Goal: Task Accomplishment & Management: Manage account settings

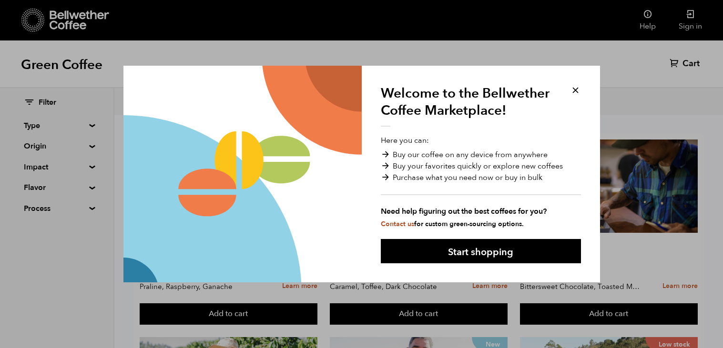
click at [575, 90] on button at bounding box center [575, 90] width 11 height 11
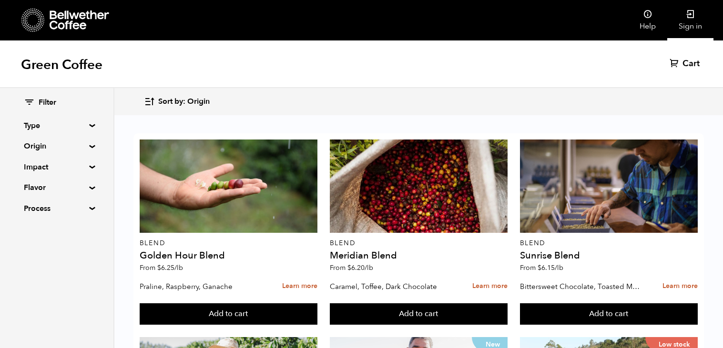
click at [692, 20] on link "Sign in" at bounding box center [690, 20] width 46 height 41
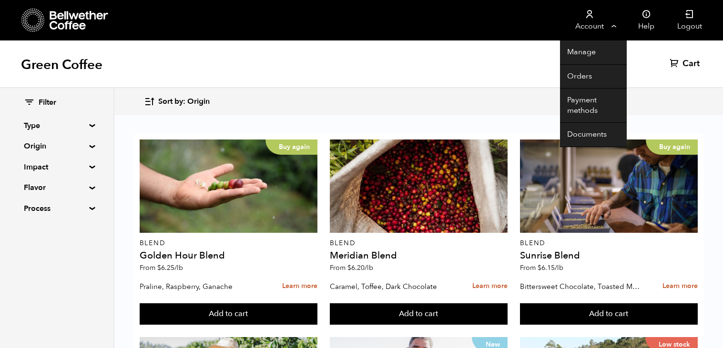
click at [613, 23] on link "Account" at bounding box center [589, 20] width 59 height 41
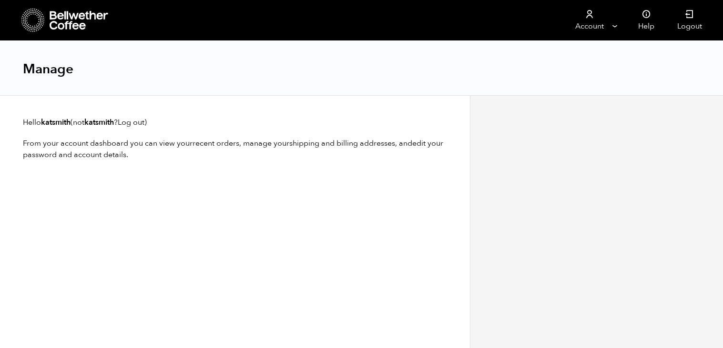
scroll to position [0, 0]
click at [37, 29] on icon at bounding box center [32, 20] width 23 height 24
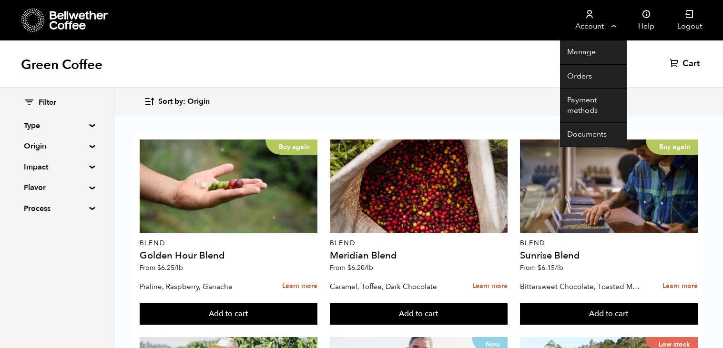
click at [615, 25] on link "Account" at bounding box center [589, 20] width 59 height 41
